Goal: Task Accomplishment & Management: Use online tool/utility

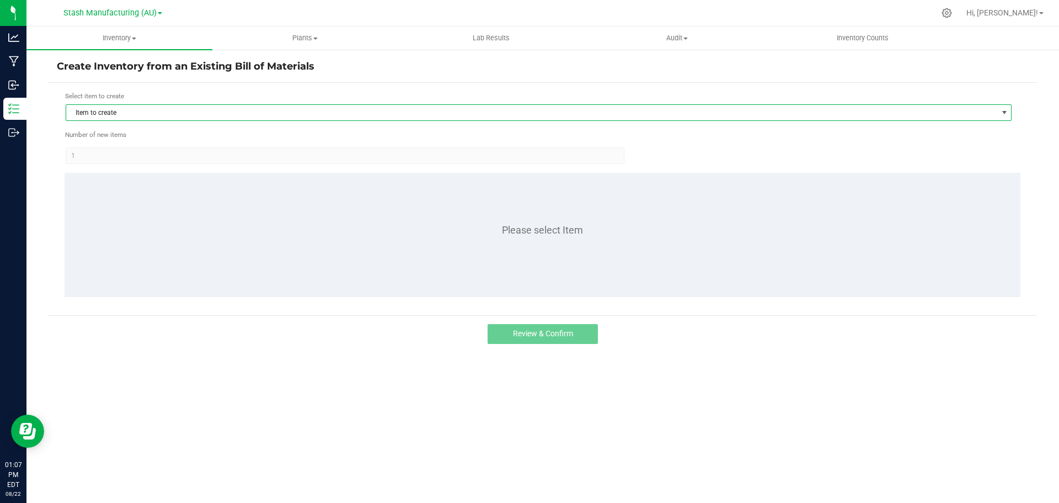
click at [226, 111] on span "Item to create" at bounding box center [531, 112] width 931 height 15
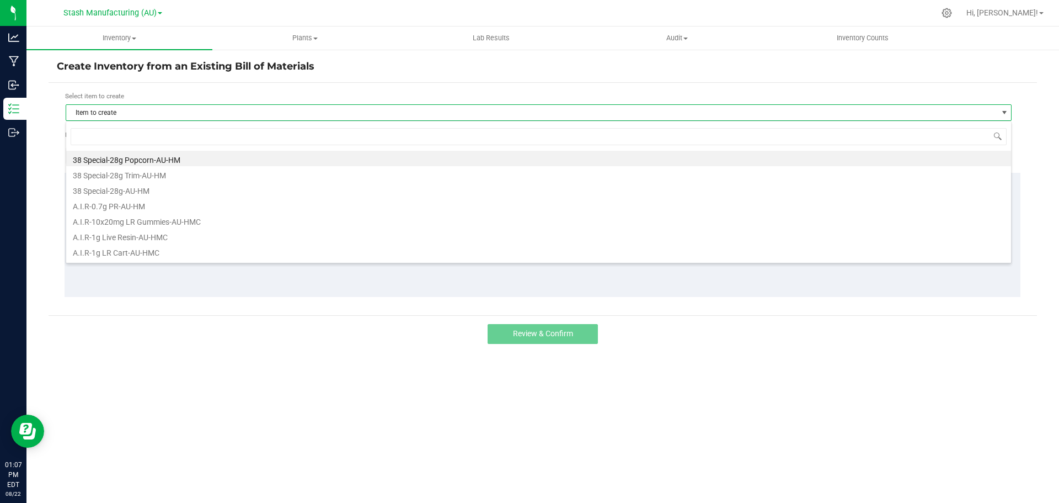
scroll to position [17, 946]
type input "train"
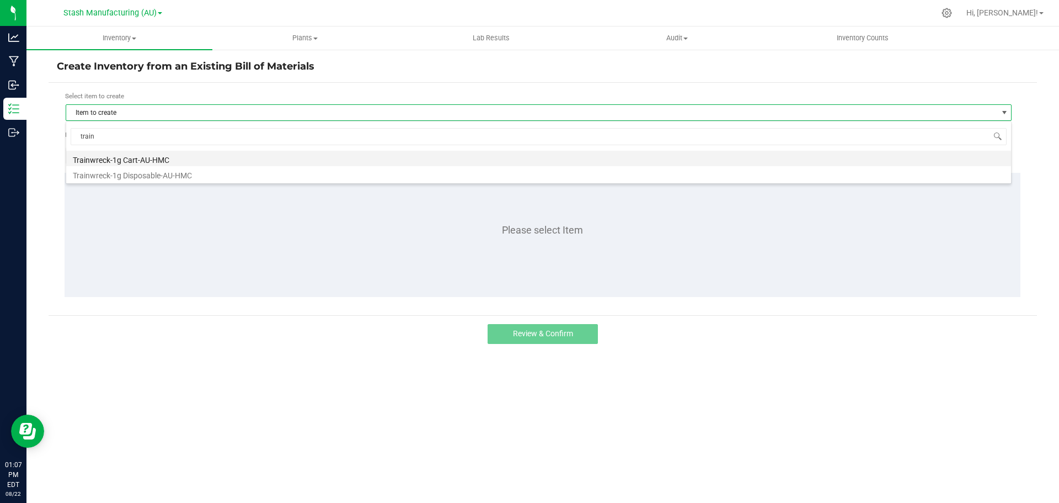
click at [196, 158] on li "Trainwreck-1g Cart-AU-HMC" at bounding box center [538, 158] width 945 height 15
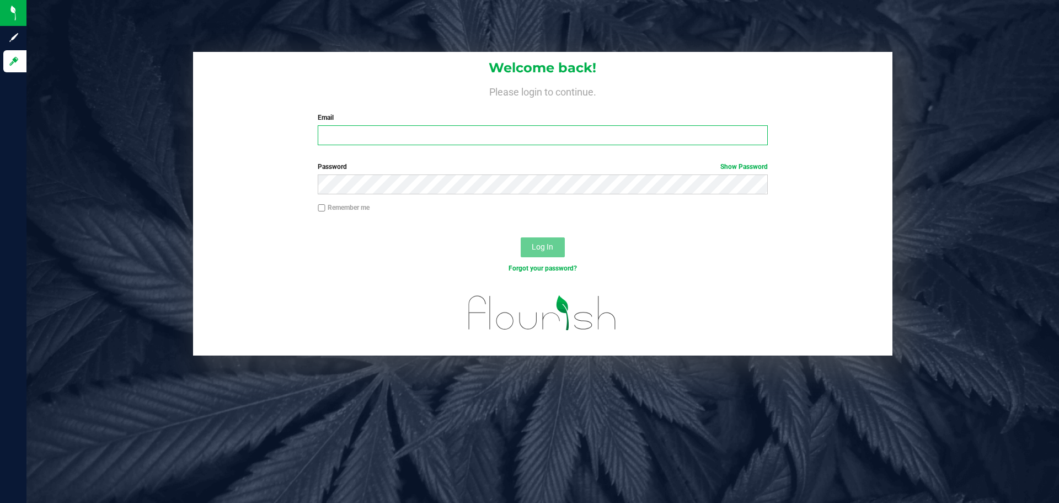
click at [461, 132] on input "Email" at bounding box center [543, 135] width 450 height 20
type input "[EMAIL_ADDRESS][DOMAIN_NAME]"
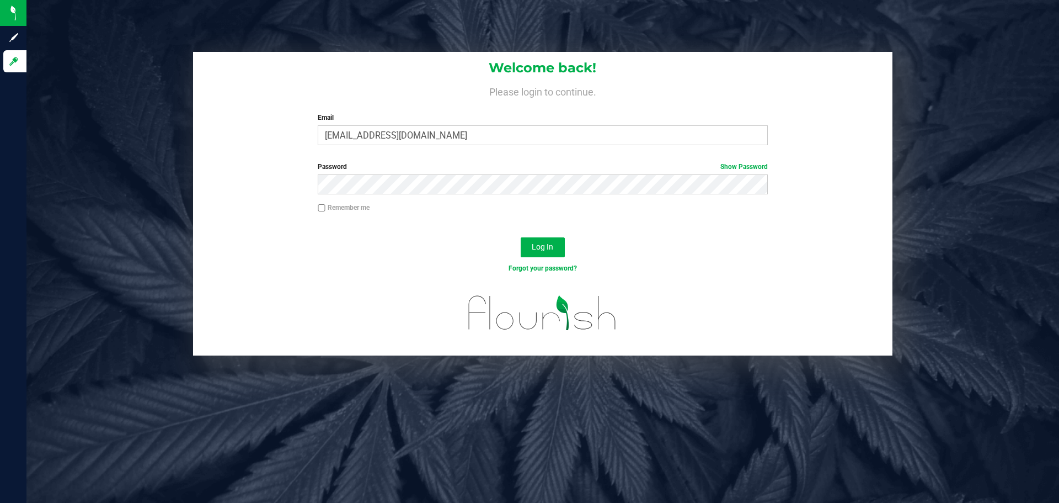
click at [351, 209] on label "Remember me" at bounding box center [344, 208] width 52 height 10
click at [326, 209] on input "Remember me" at bounding box center [322, 208] width 8 height 8
checkbox input "true"
click at [567, 251] on div "Log In" at bounding box center [543, 250] width 700 height 37
click at [557, 249] on button "Log In" at bounding box center [543, 247] width 44 height 20
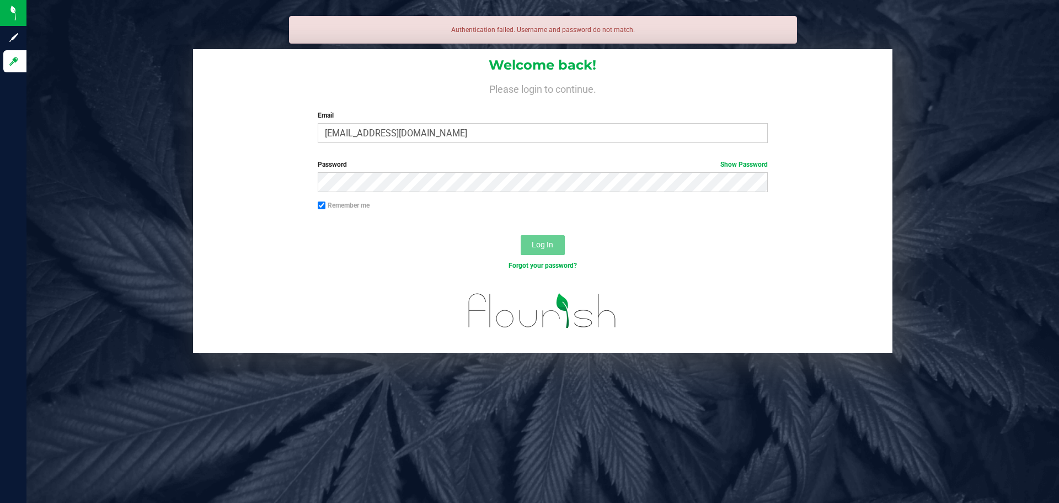
click at [424, 171] on div "Password Show Password" at bounding box center [543, 175] width 466 height 33
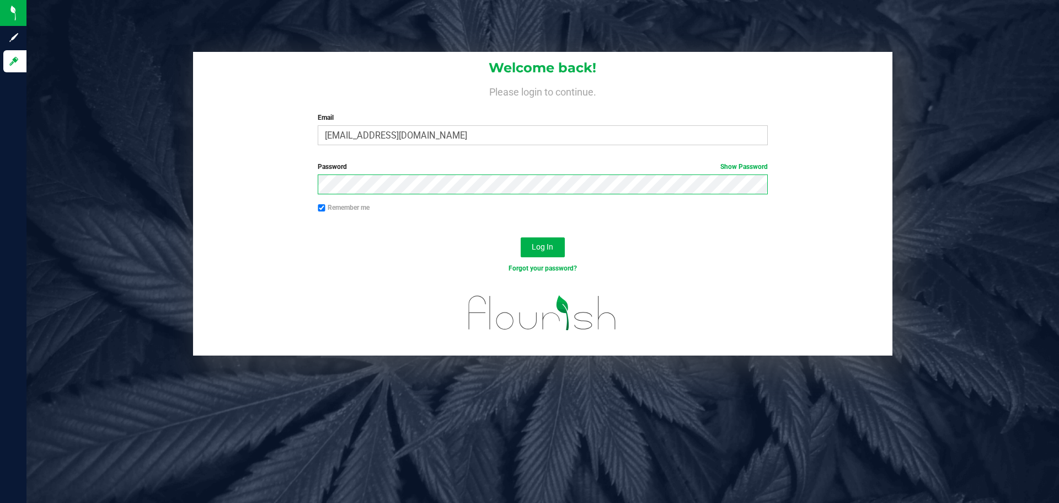
click at [521, 237] on button "Log In" at bounding box center [543, 247] width 44 height 20
click at [537, 247] on span "Log In" at bounding box center [543, 246] width 22 height 9
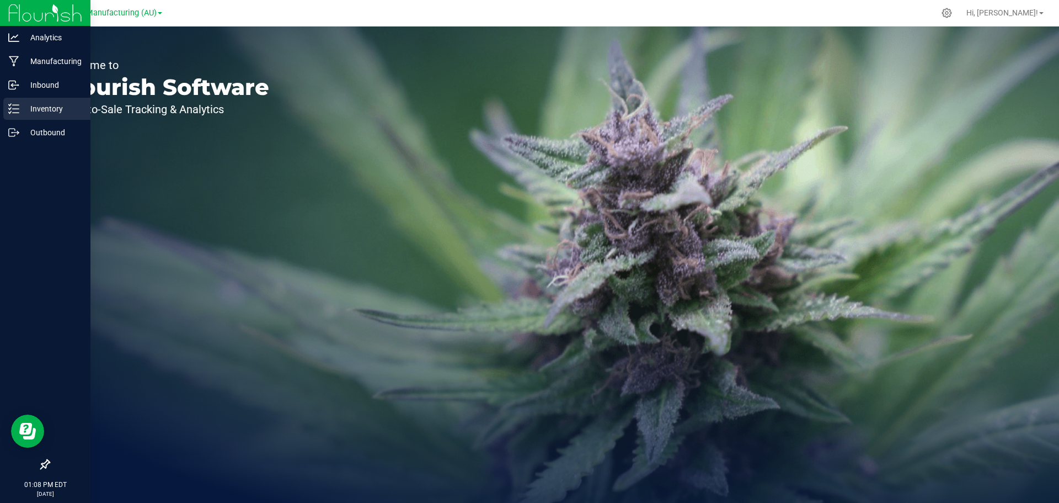
click at [36, 110] on p "Inventory" at bounding box center [52, 108] width 66 height 13
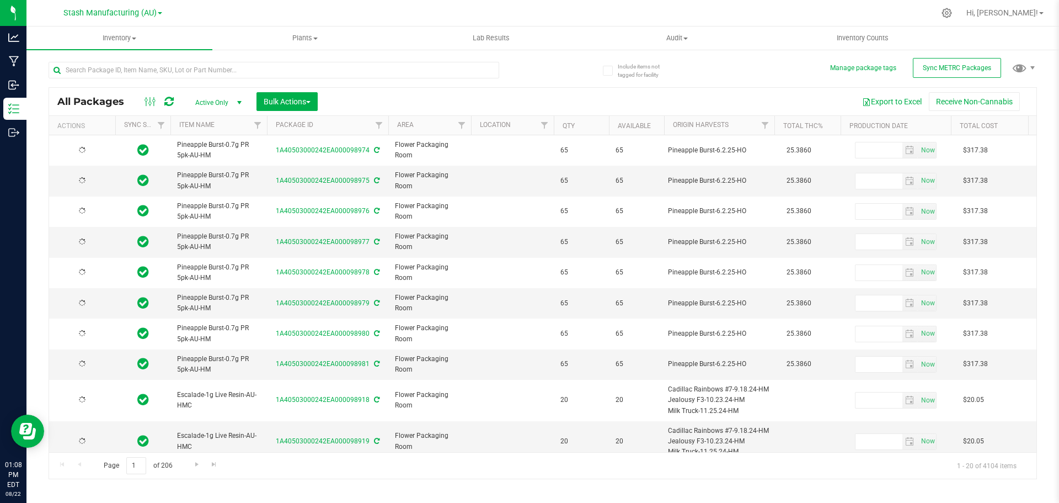
type input "[DATE]"
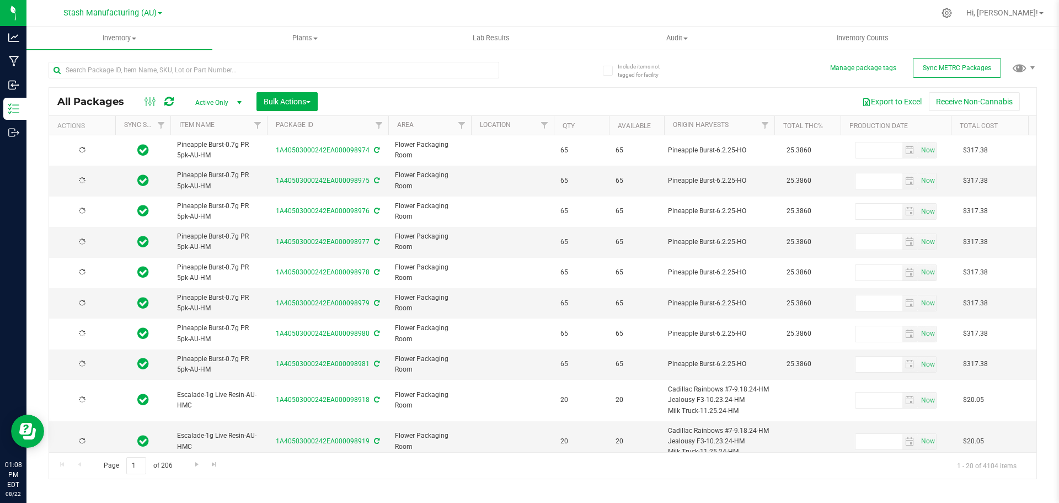
type input "[DATE]"
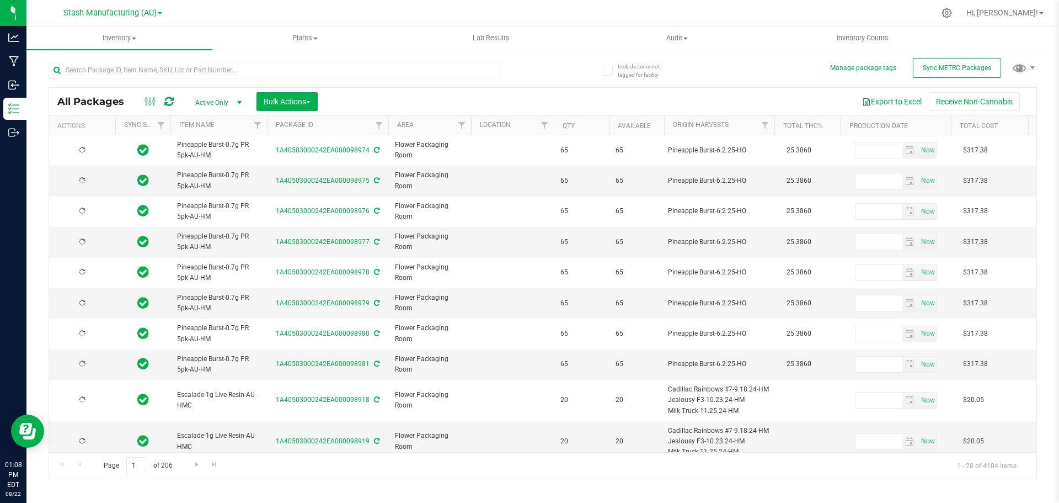
type input "[DATE]"
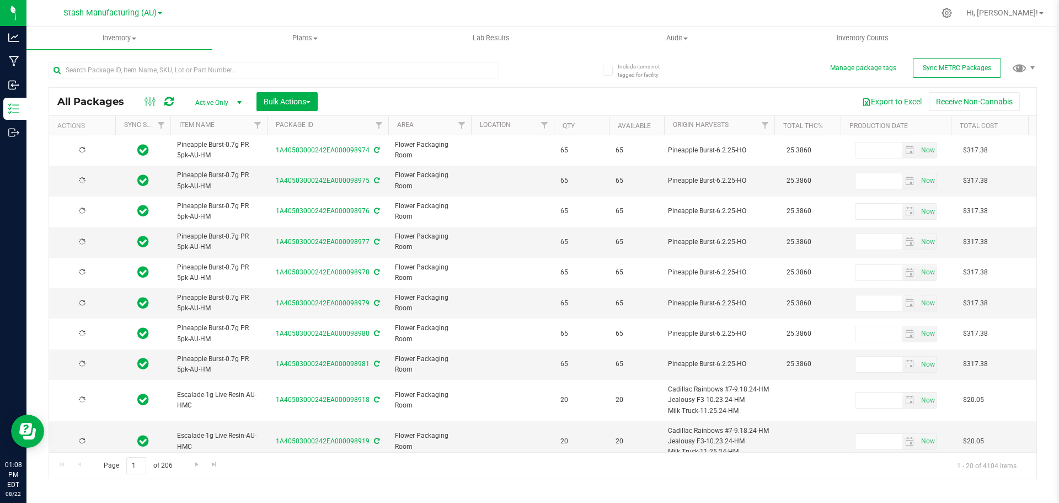
type input "[DATE]"
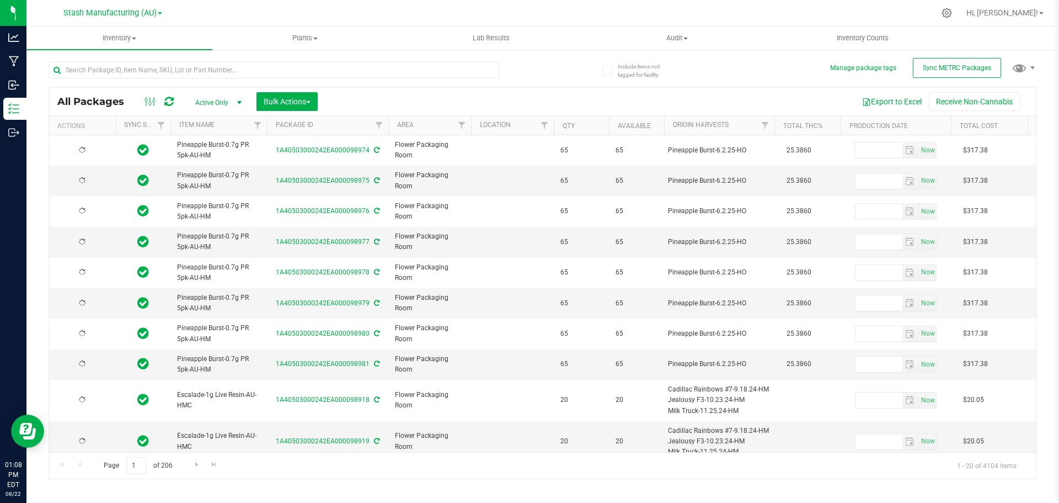
type input "[DATE]"
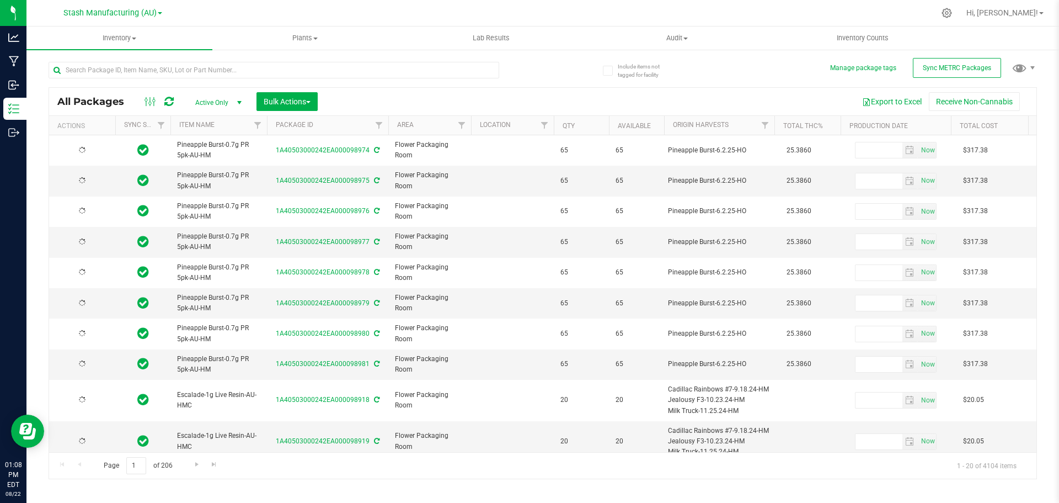
type input "[DATE]"
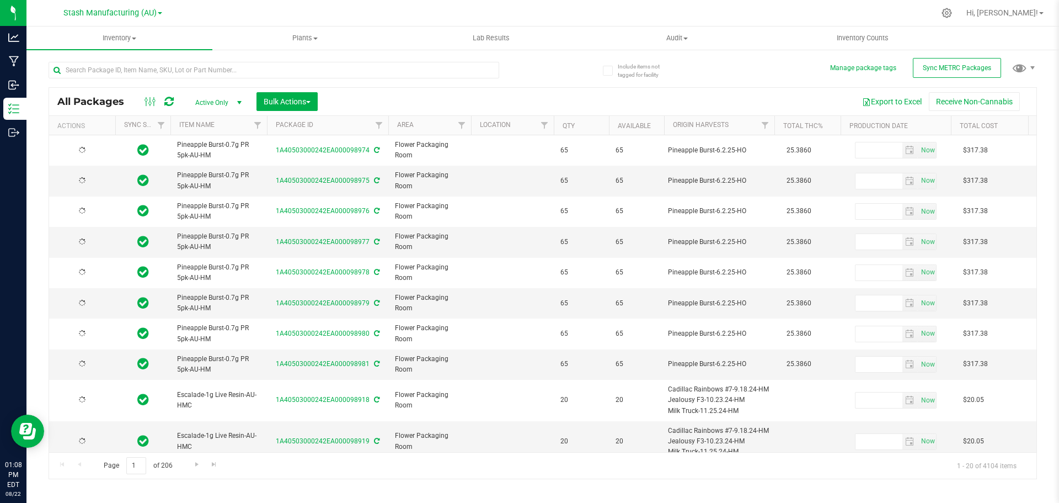
type input "[DATE]"
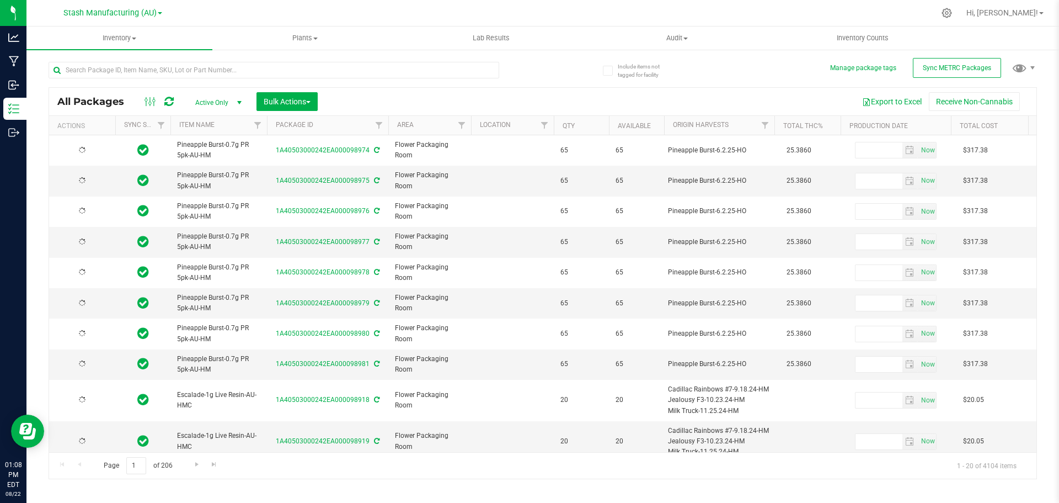
type input "[DATE]"
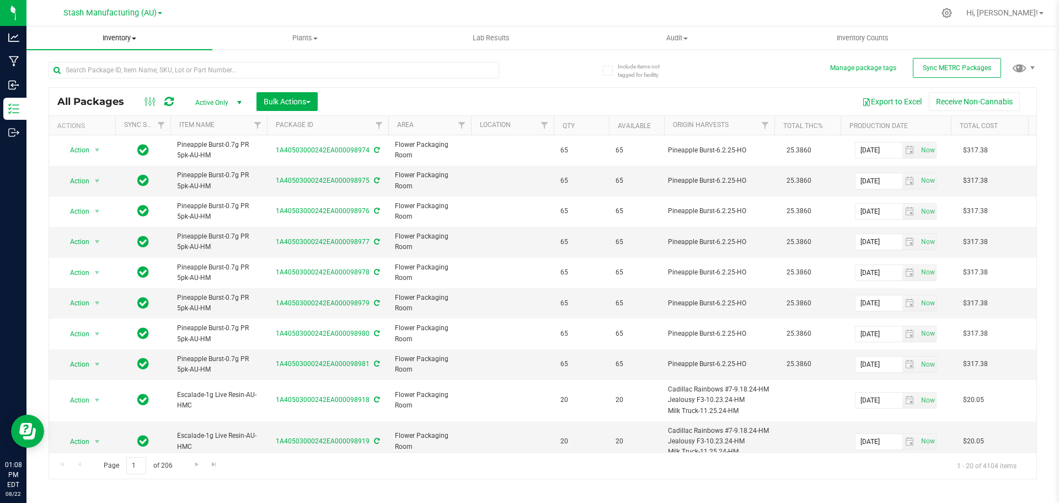
click at [125, 35] on span "Inventory" at bounding box center [119, 38] width 186 height 10
click at [87, 134] on span "From bill of materials" at bounding box center [76, 132] width 100 height 9
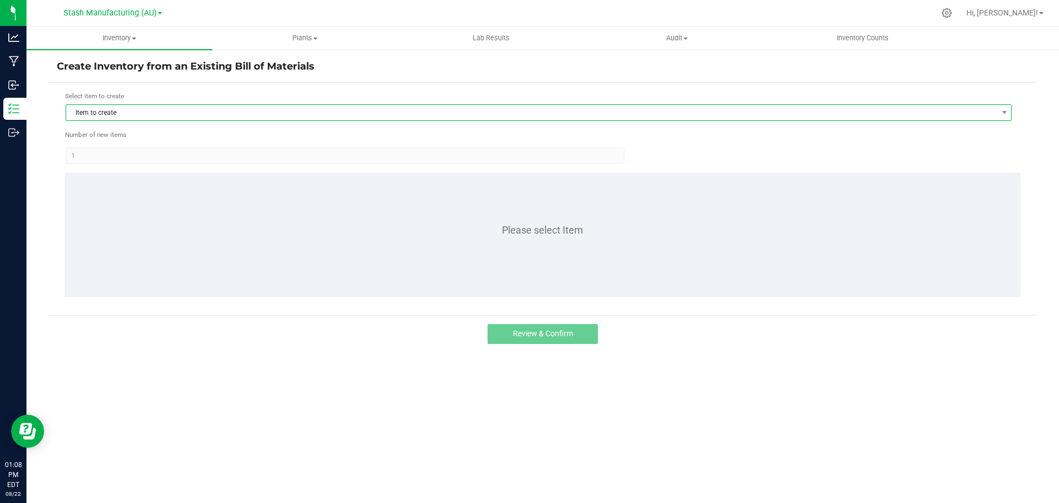
click at [171, 112] on span "Item to create" at bounding box center [531, 112] width 931 height 15
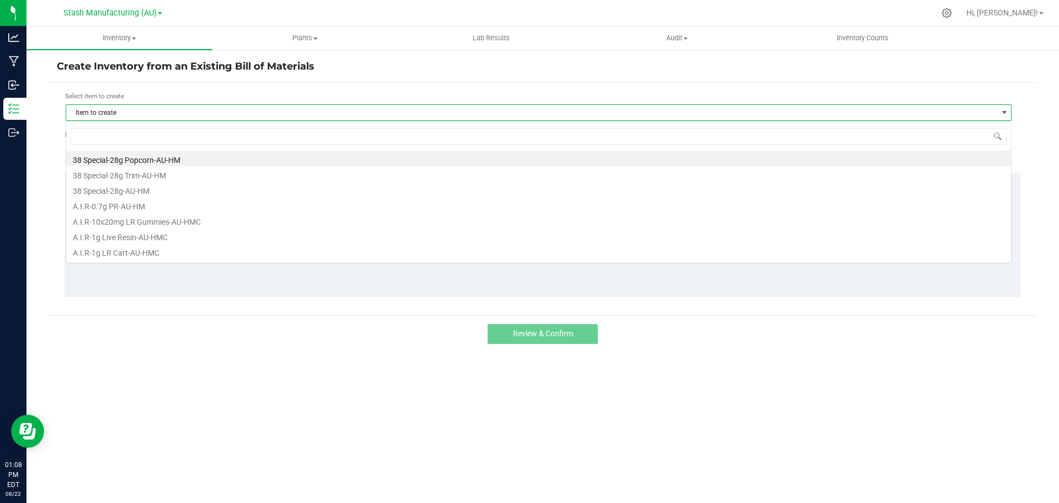
scroll to position [17, 946]
type input "y"
type input "train"
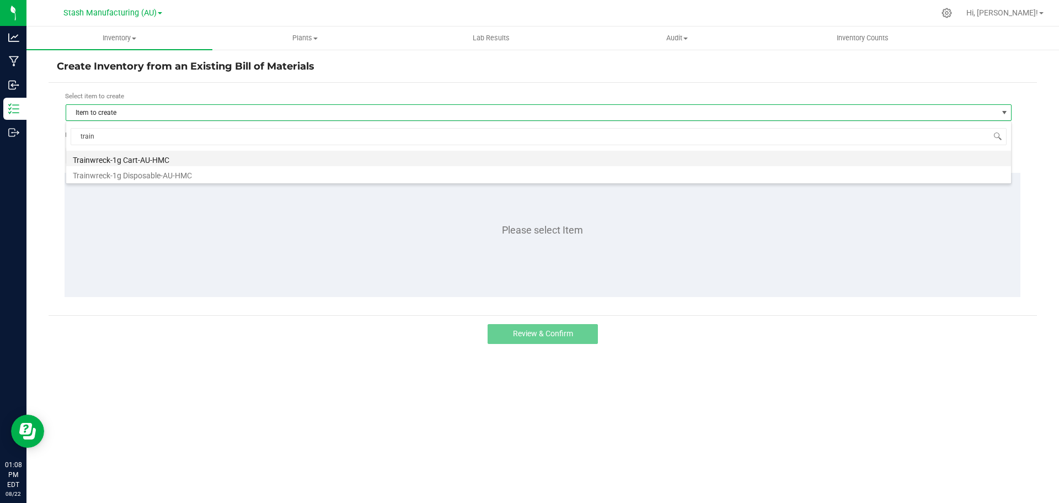
click at [133, 157] on li "Trainwreck-1g Cart-AU-HMC" at bounding box center [538, 158] width 945 height 15
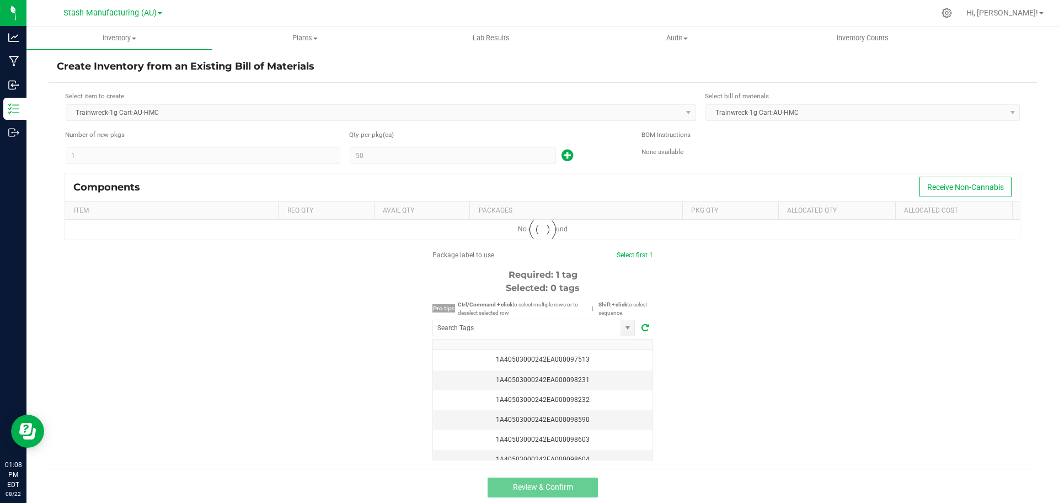
click at [454, 147] on kendo-numerictextbox "50" at bounding box center [453, 155] width 206 height 17
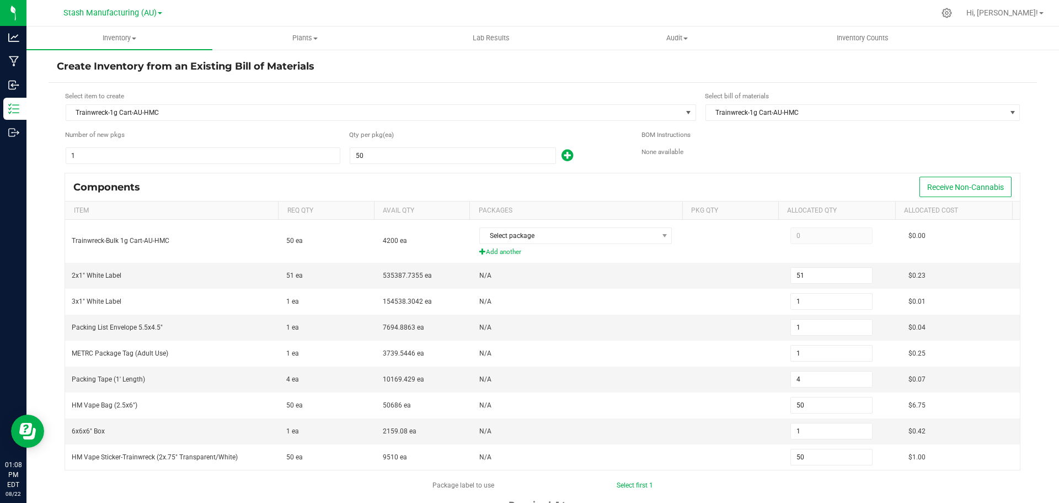
click at [434, 166] on form "Select item to create Trainwreck-1g Cart-AU-HMC Select bill of materials Trainw…" at bounding box center [543, 391] width 972 height 600
click at [435, 162] on input "50" at bounding box center [452, 155] width 205 height 15
type input "3"
type input "0"
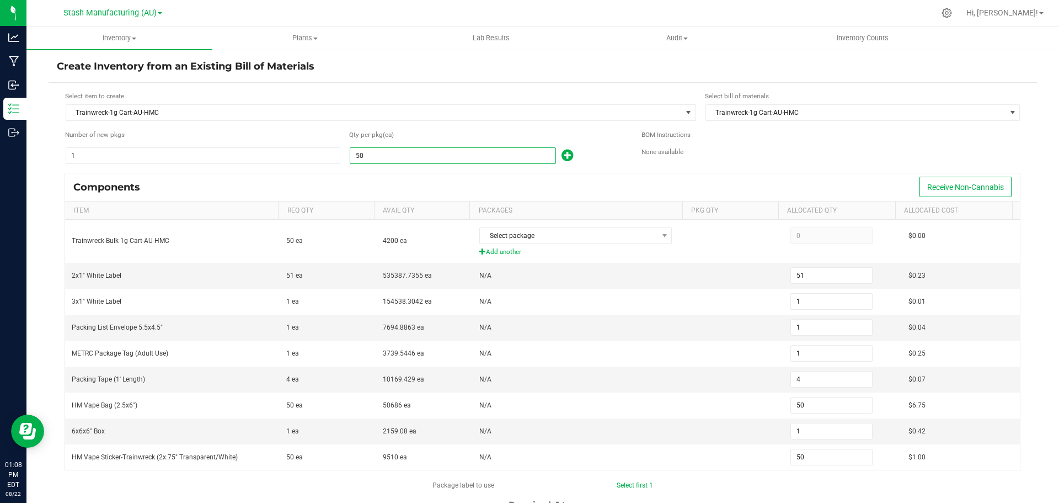
type input "0"
type input "3"
type input "0"
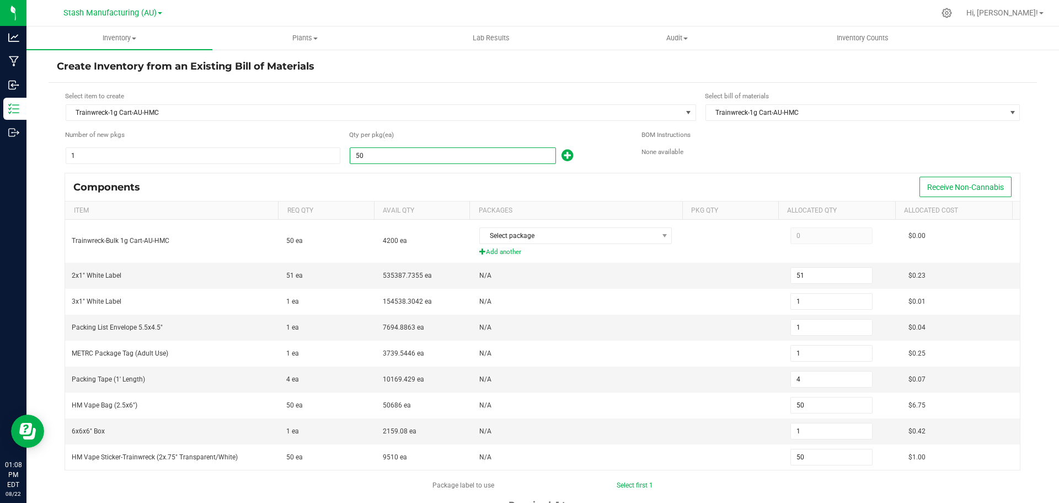
type input "3"
type input "36"
type input "37"
type input "1"
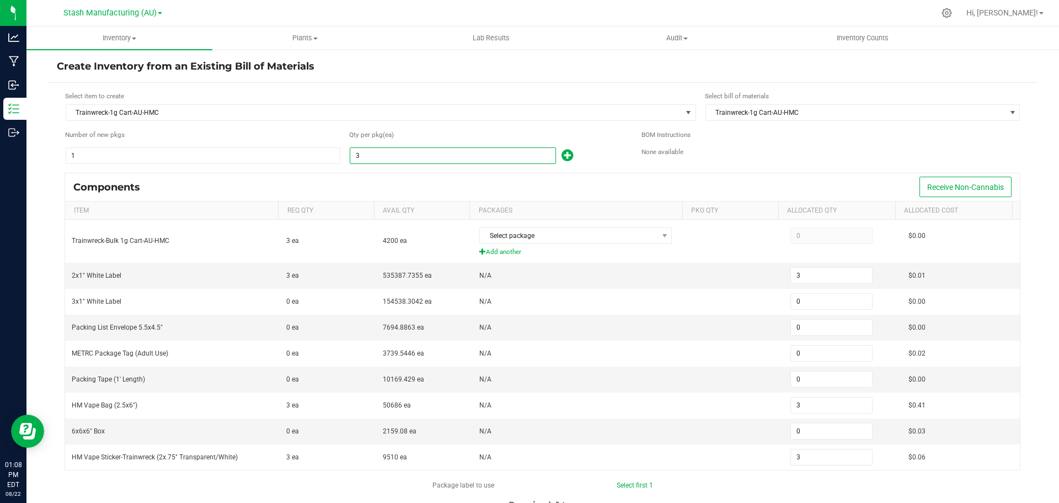
type input "1"
type input "3"
type input "36"
type input "1"
type input "36"
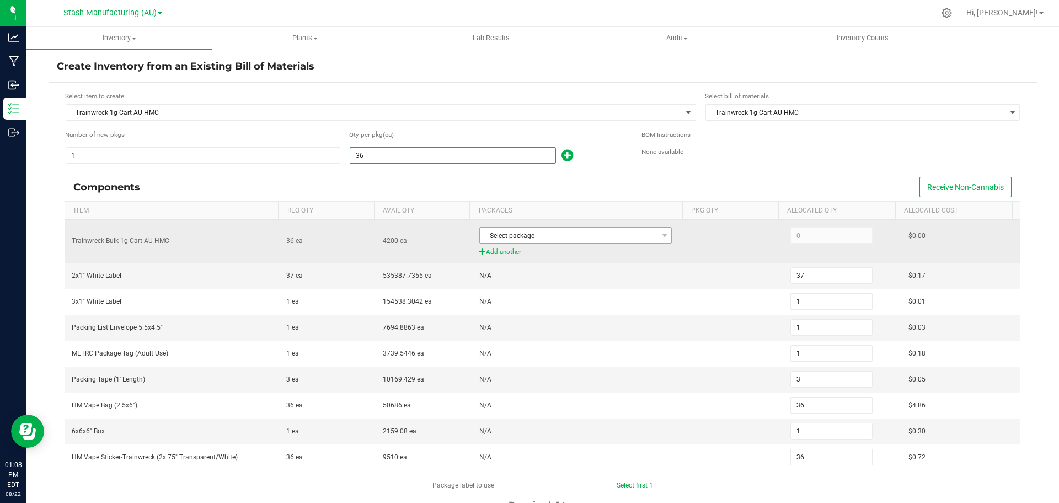
type input "36"
click at [507, 239] on span "Select package" at bounding box center [569, 235] width 178 height 15
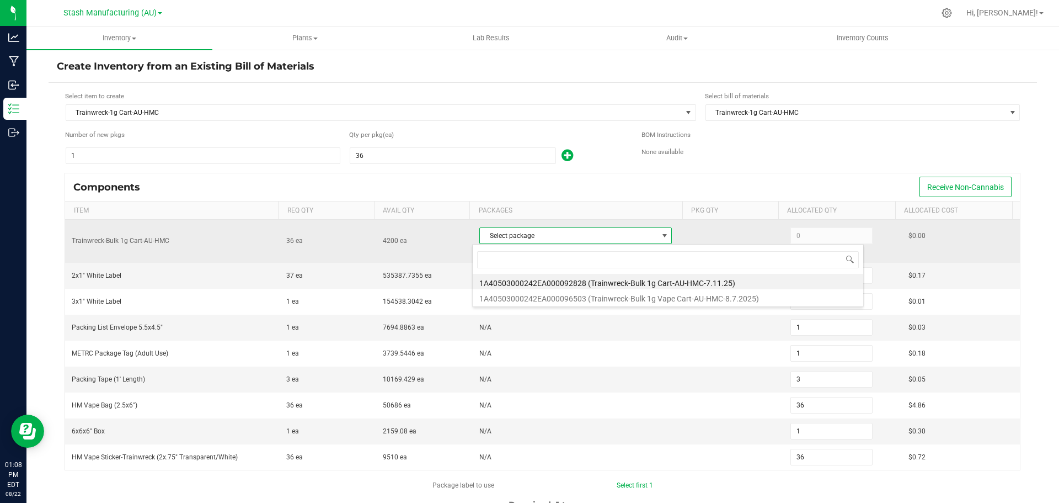
scroll to position [17, 189]
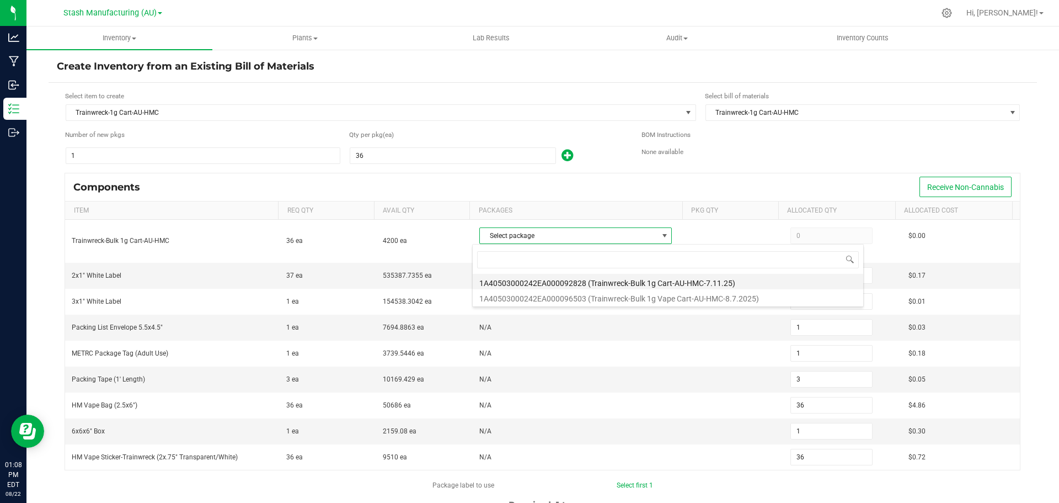
click at [514, 285] on li "1A40503000242EA000092828 (Trainwreck-Bulk 1g Cart-AU-HMC-7.11.25)" at bounding box center [668, 281] width 391 height 15
type input "36"
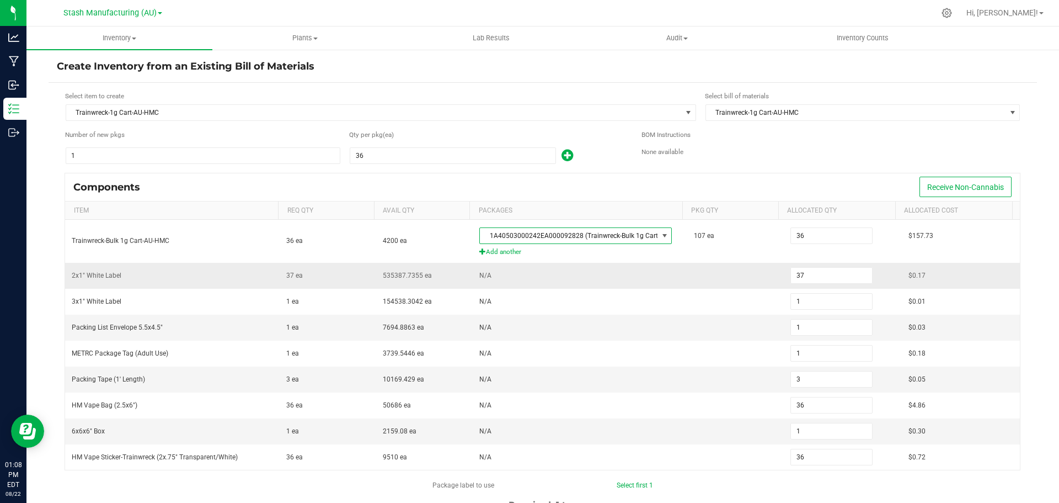
click at [573, 277] on td "N/A" at bounding box center [580, 276] width 215 height 26
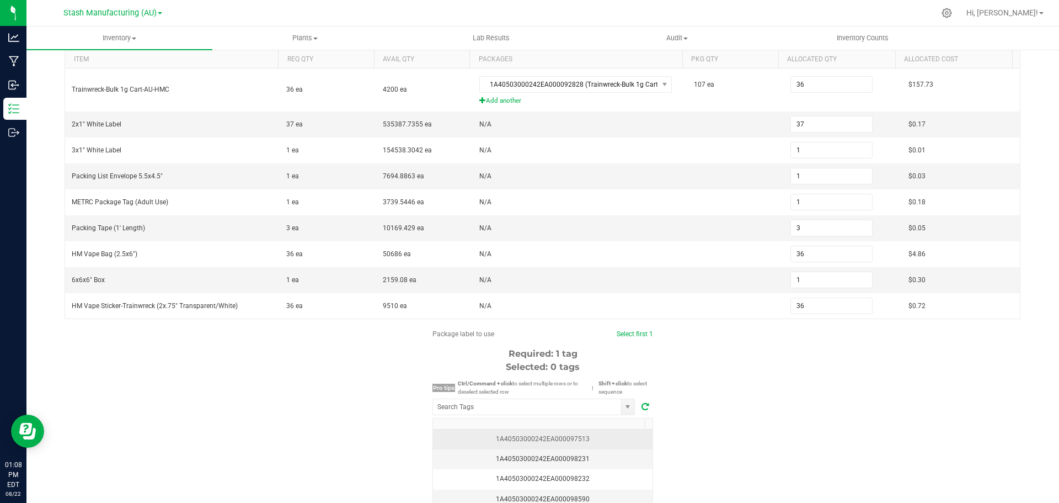
scroll to position [233, 0]
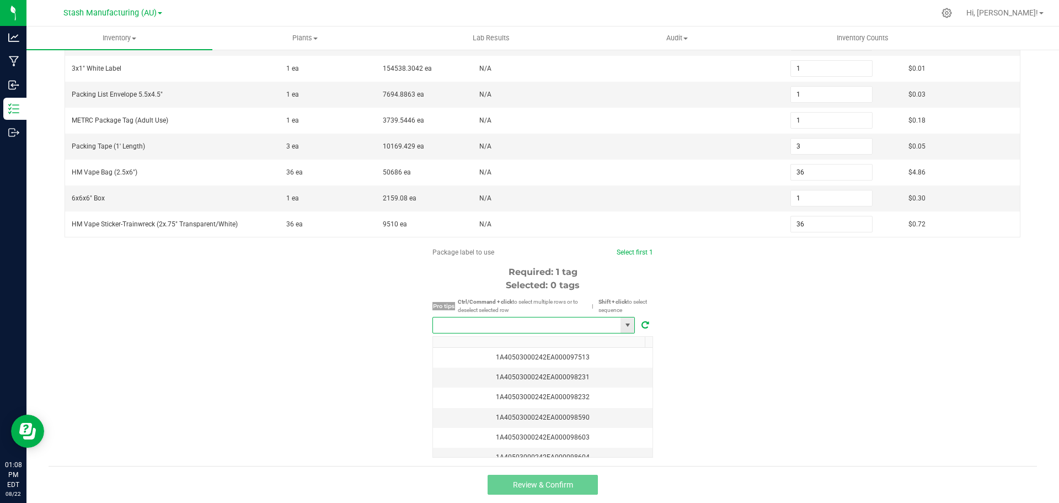
click at [569, 326] on input "NO DATA FOUND" at bounding box center [527, 324] width 188 height 15
click at [526, 343] on li "1A40503000242EA000098590" at bounding box center [529, 345] width 201 height 19
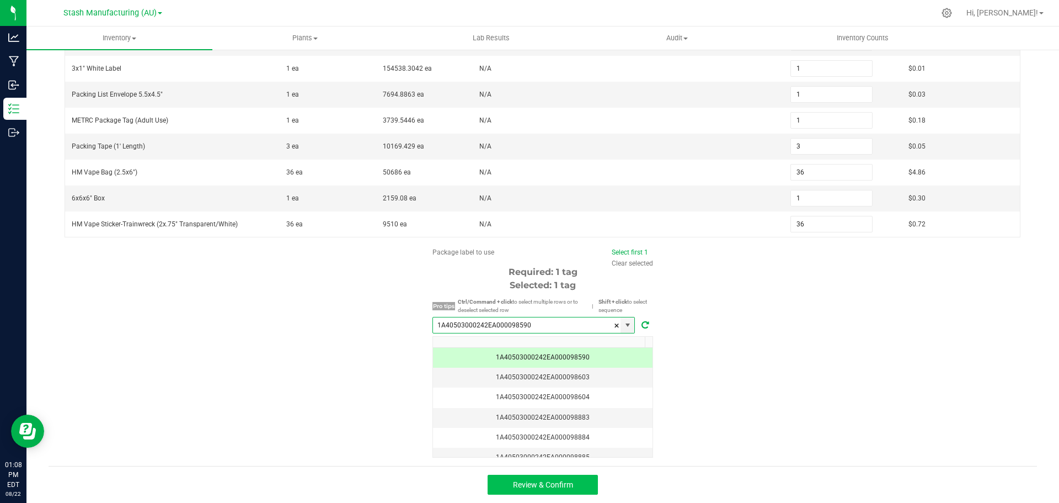
type input "1A40503000242EA000098590"
click at [541, 483] on span "Review & Confirm" at bounding box center [543, 484] width 60 height 9
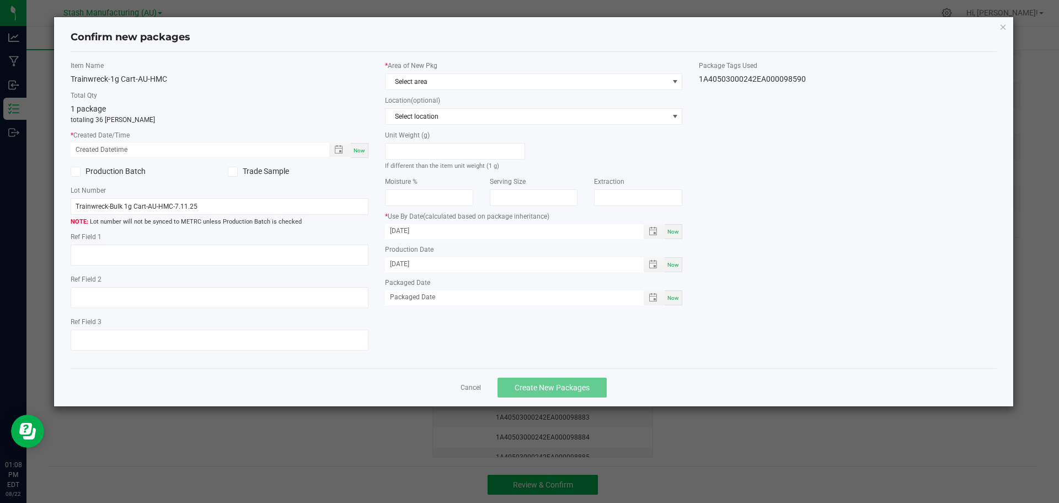
click at [360, 148] on span "Now" at bounding box center [360, 150] width 12 height 6
type input "[DATE] 01:08 PM"
click at [503, 87] on span "Select area" at bounding box center [527, 81] width 283 height 15
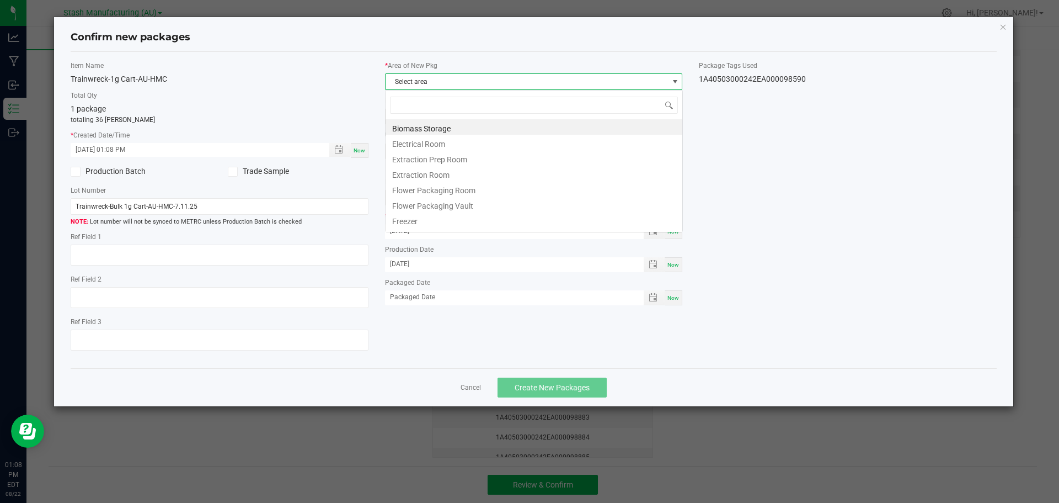
scroll to position [17, 298]
click at [484, 193] on li "Flower Packaging Room" at bounding box center [534, 188] width 297 height 15
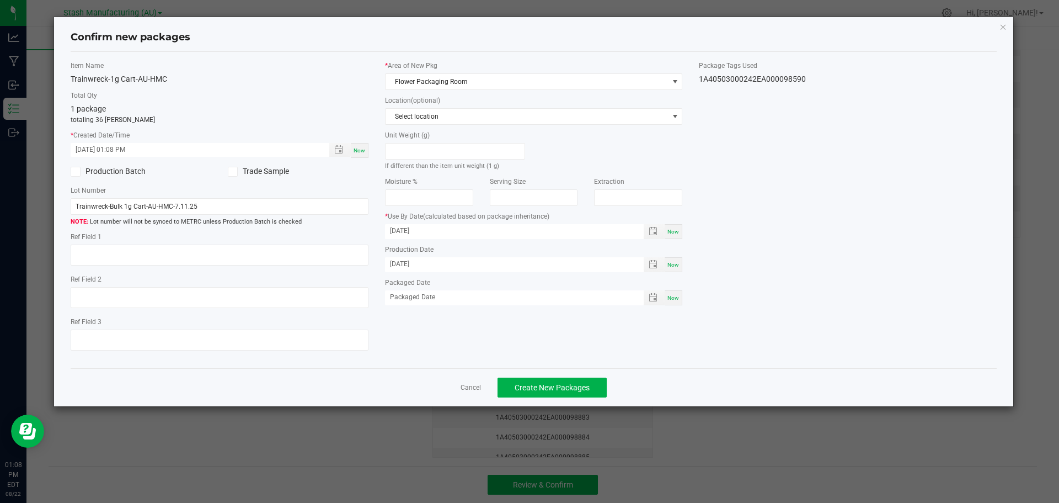
click at [677, 298] on span "Now" at bounding box center [674, 298] width 12 height 6
type input "[DATE]"
click at [539, 394] on button "Create New Packages" at bounding box center [552, 387] width 109 height 20
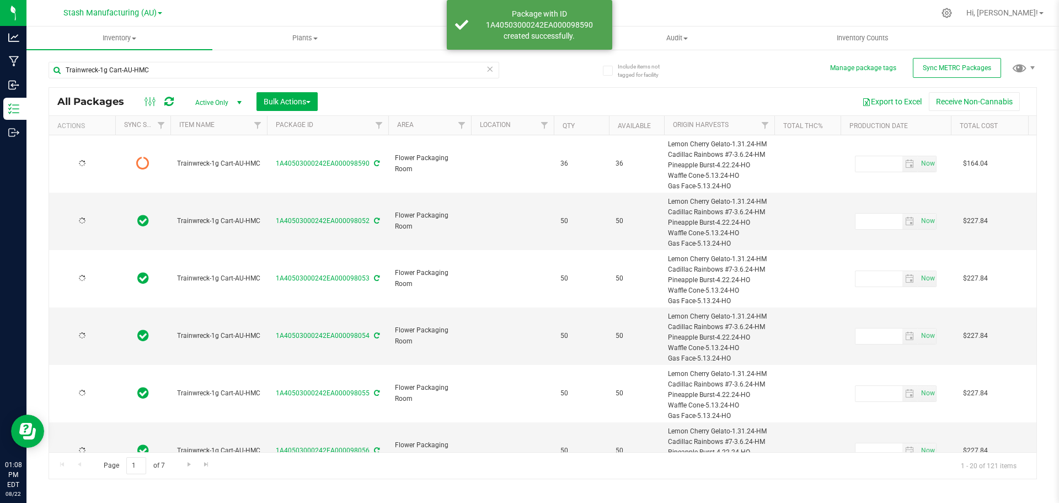
type input "[DATE]"
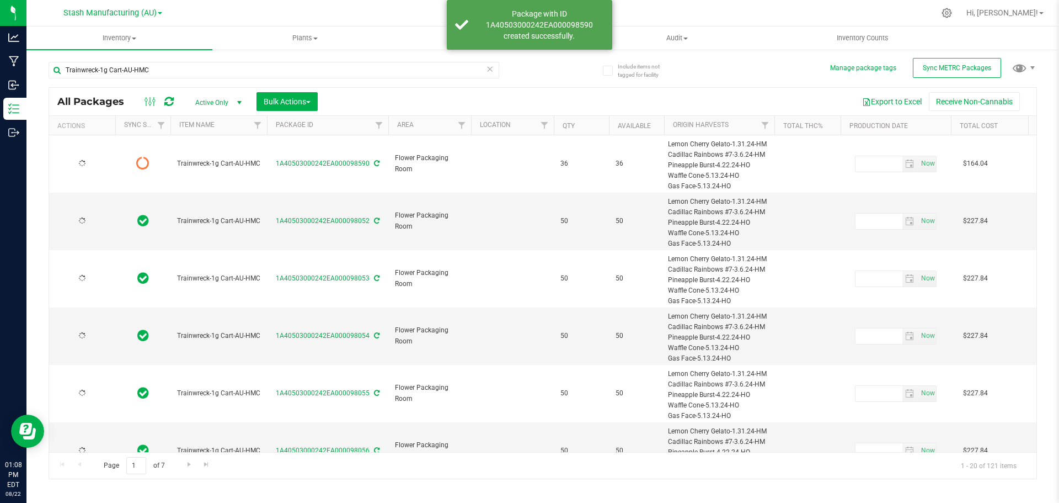
type input "[DATE]"
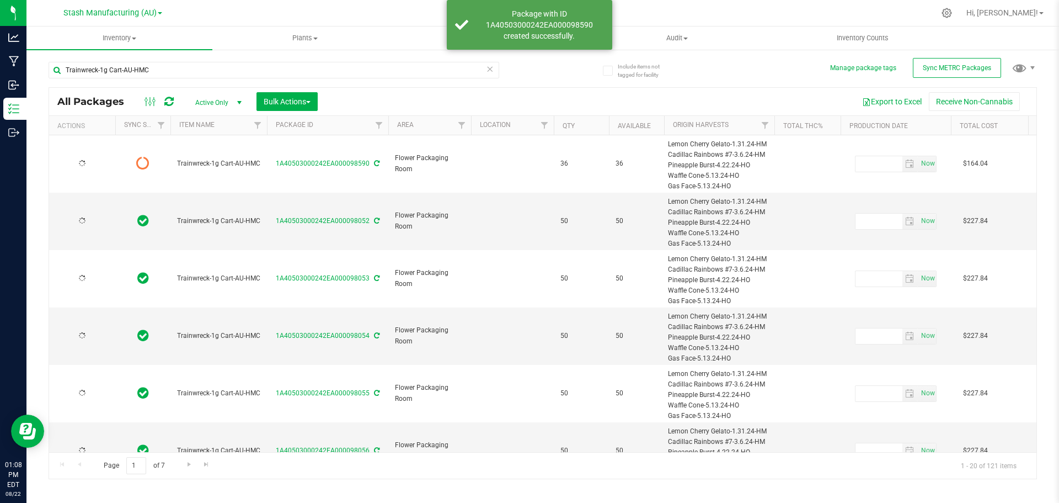
type input "[DATE]"
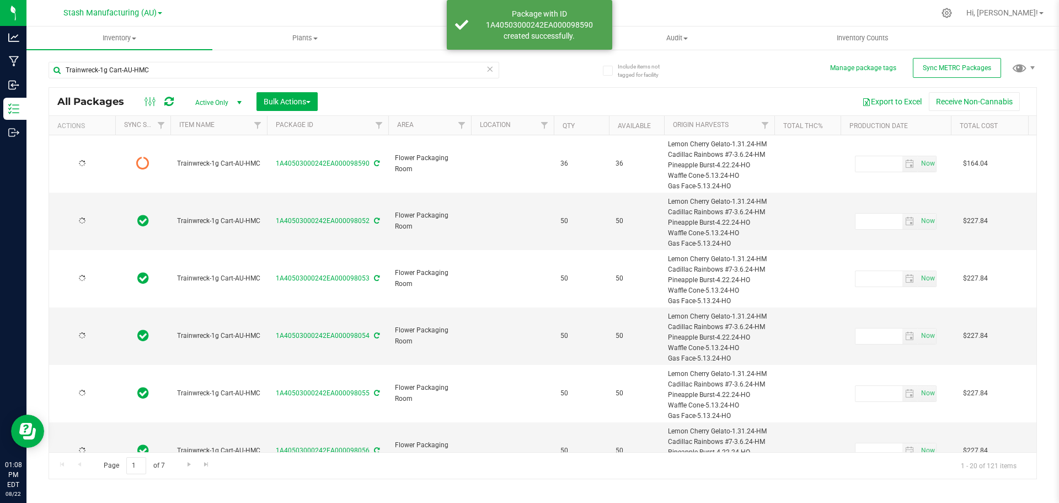
type input "[DATE]"
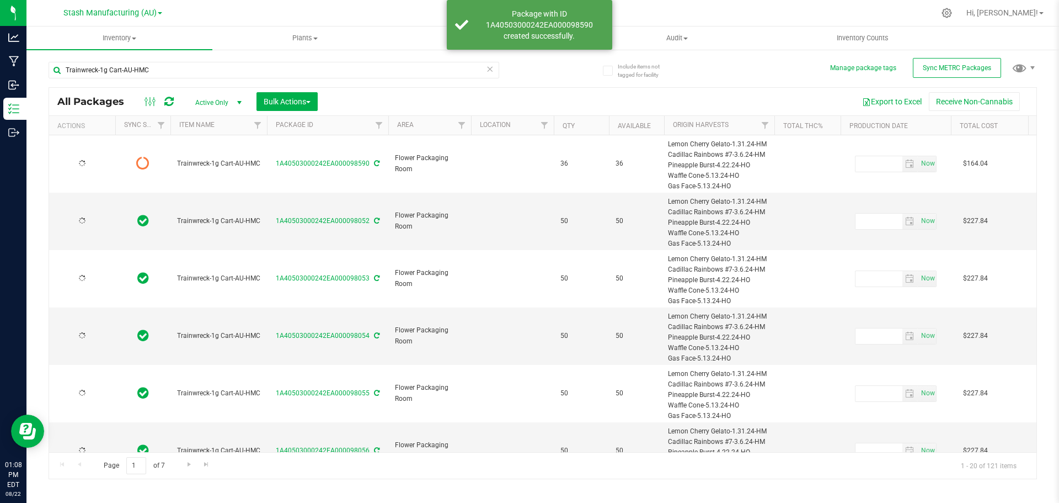
type input "[DATE]"
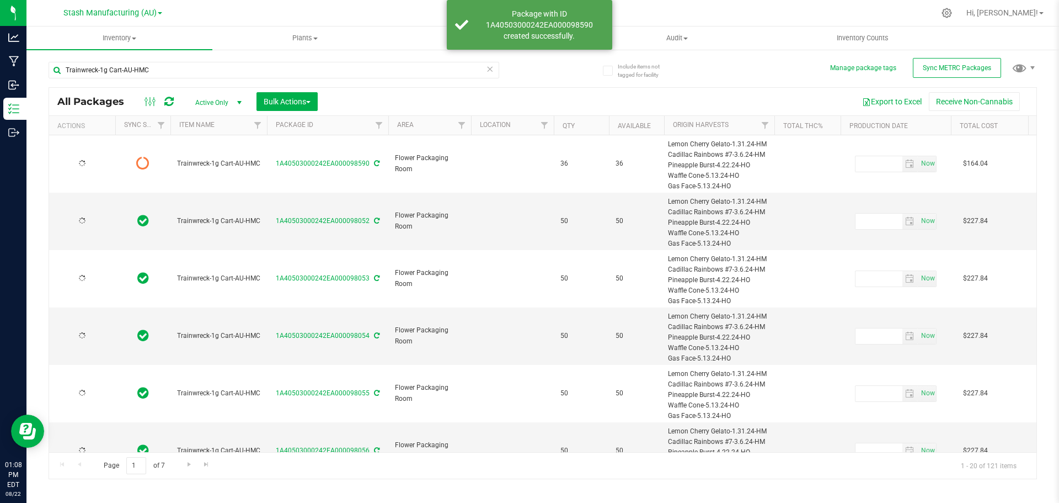
type input "[DATE]"
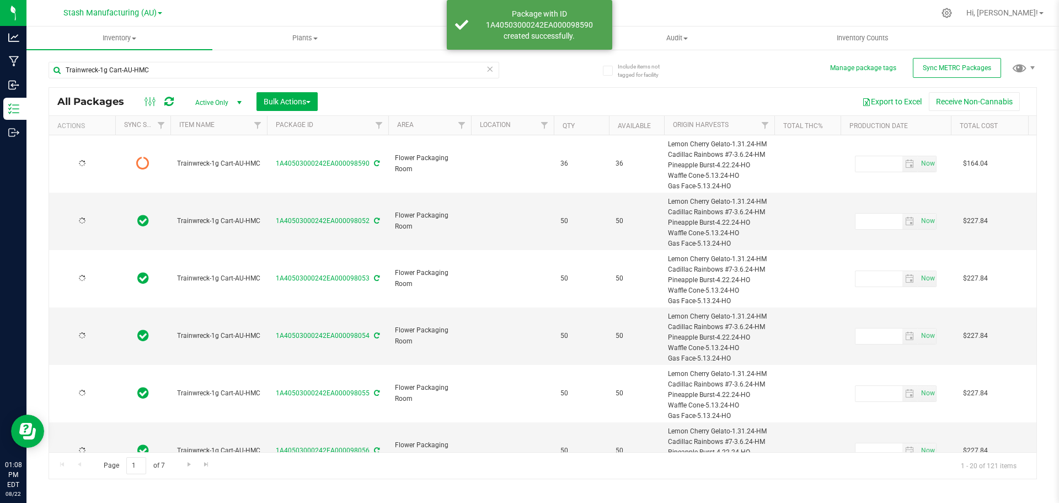
type input "[DATE]"
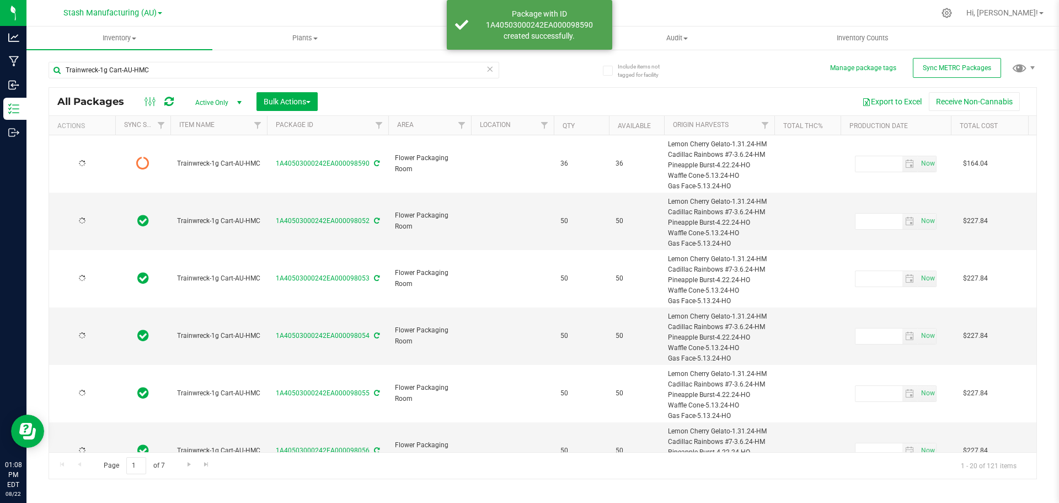
type input "[DATE]"
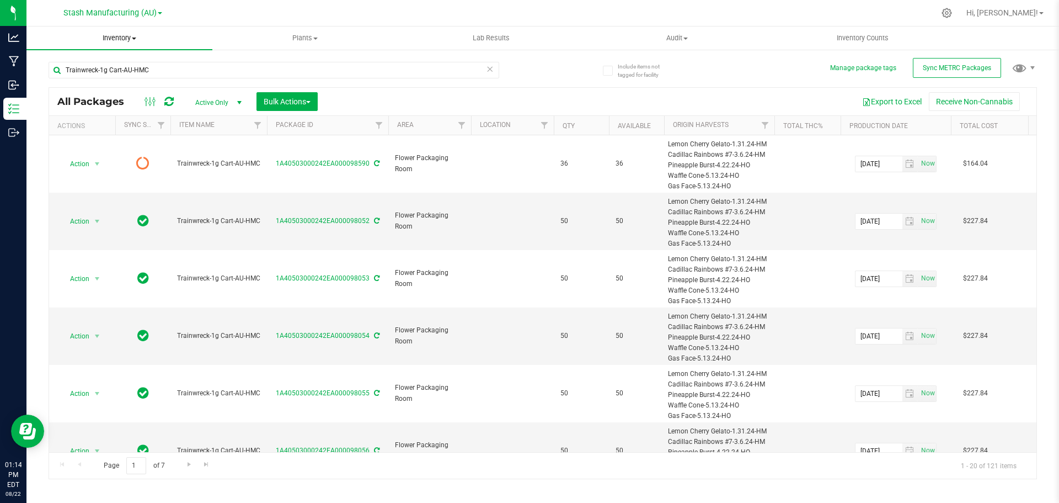
click at [109, 40] on span "Inventory" at bounding box center [119, 38] width 186 height 10
click at [130, 130] on li "From bill of materials" at bounding box center [119, 132] width 186 height 13
